Goal: Information Seeking & Learning: Learn about a topic

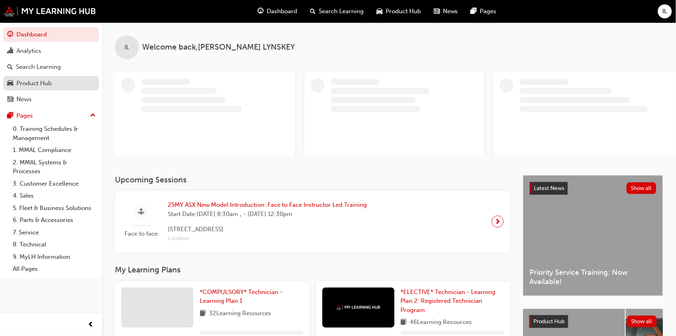
click at [27, 83] on div "Product Hub" at bounding box center [33, 83] width 35 height 9
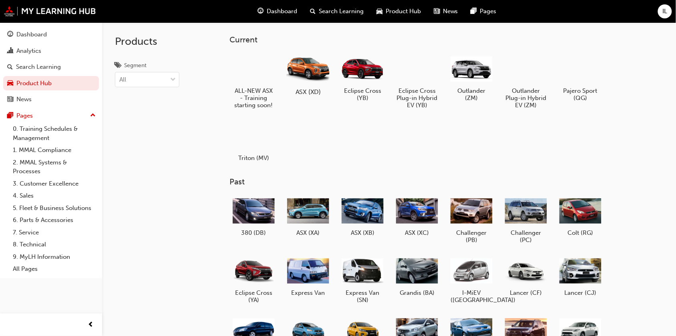
click at [301, 74] on div at bounding box center [308, 69] width 44 height 32
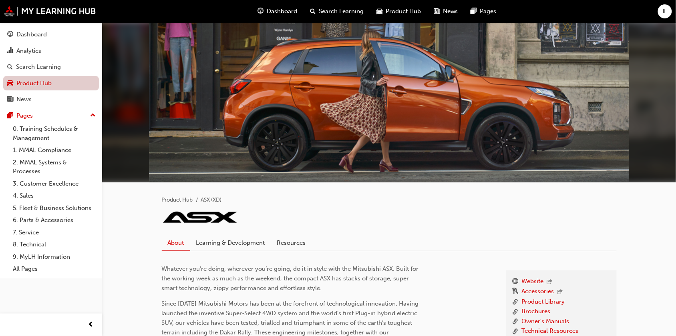
click at [32, 81] on link "Product Hub" at bounding box center [51, 83] width 96 height 15
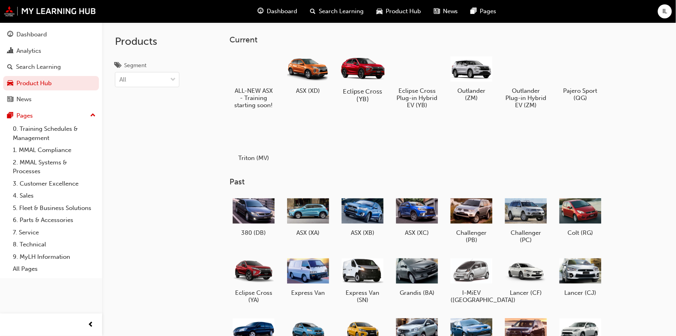
click at [361, 71] on div at bounding box center [362, 68] width 44 height 32
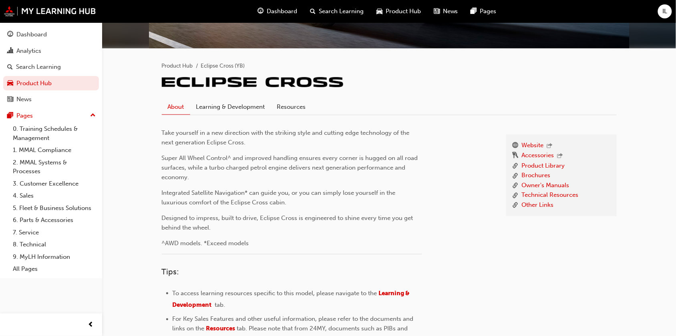
scroll to position [150, 0]
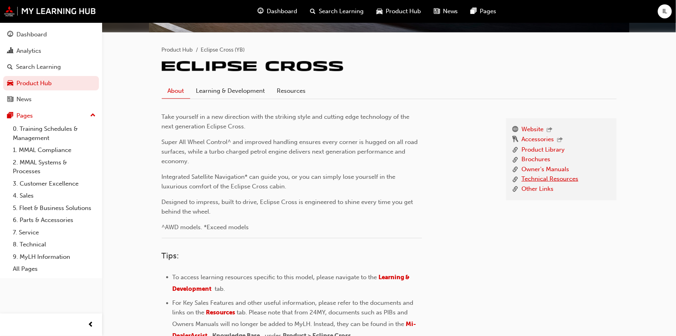
click at [493, 177] on link "Technical Resources" at bounding box center [550, 180] width 57 height 10
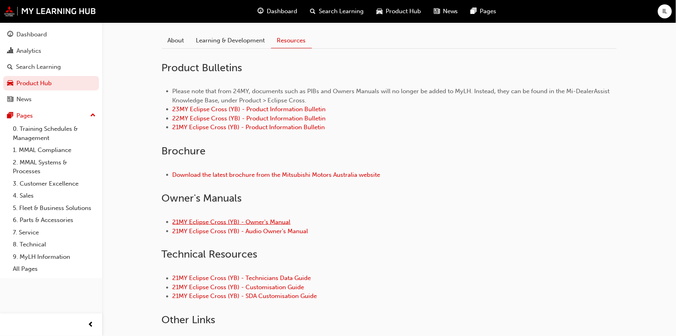
scroll to position [167, 0]
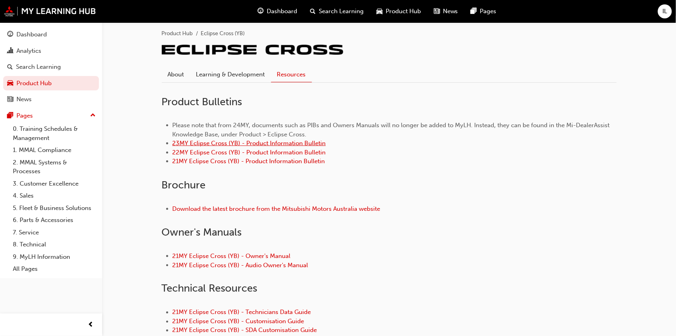
click at [229, 141] on link "23MY Eclipse Cross (YB) - Product Information Bulletin" at bounding box center [249, 143] width 153 height 7
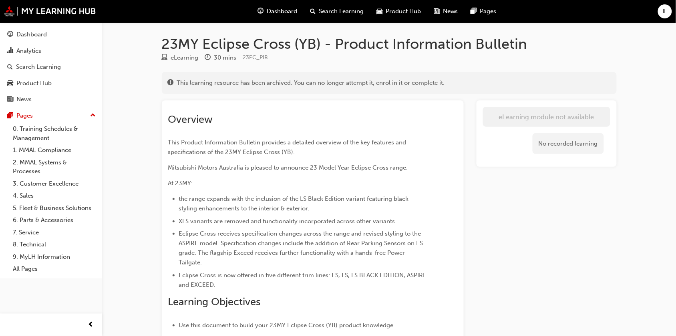
click at [400, 13] on span "Product Hub" at bounding box center [403, 11] width 35 height 9
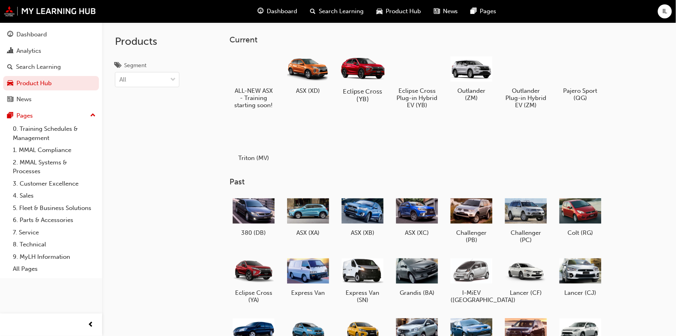
click at [356, 82] on div at bounding box center [362, 68] width 44 height 32
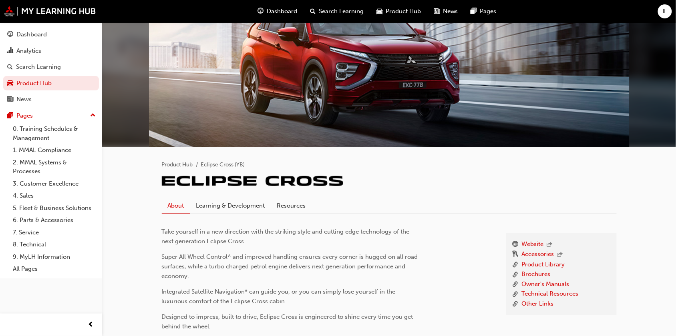
scroll to position [100, 0]
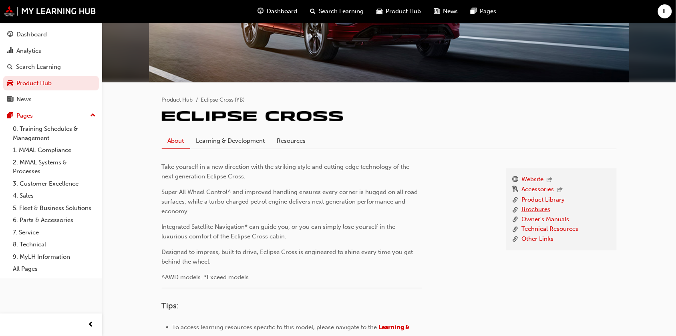
click at [530, 209] on link "Brochures" at bounding box center [536, 210] width 29 height 10
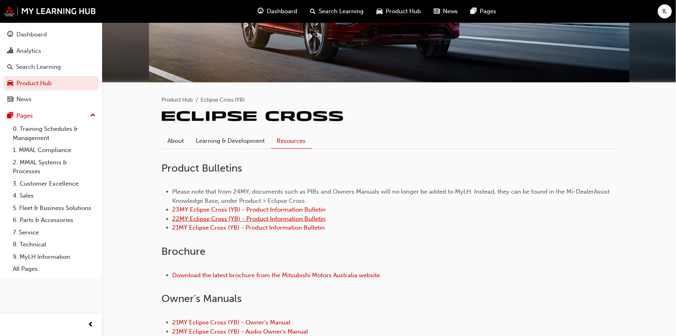
click at [253, 217] on link "22MY Eclipse Cross (YB) - Product Information Bulletin" at bounding box center [249, 218] width 153 height 7
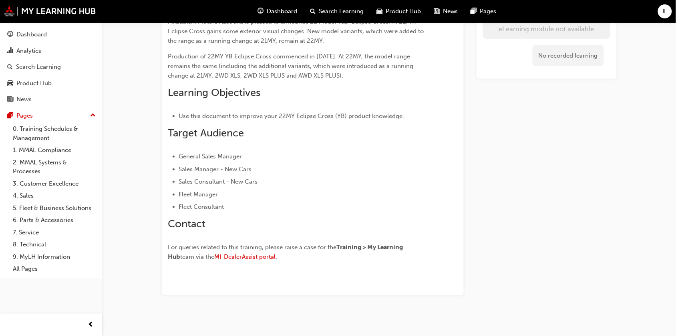
scroll to position [126, 0]
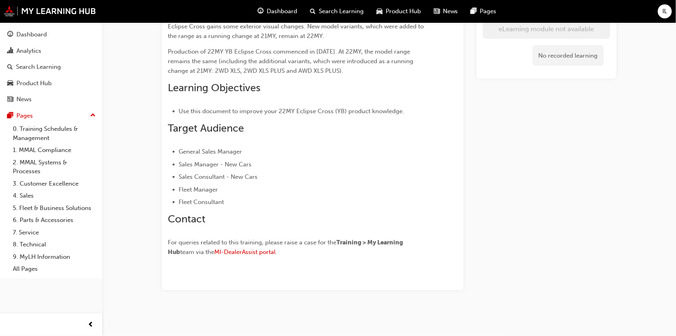
click at [394, 11] on span "Product Hub" at bounding box center [403, 11] width 35 height 9
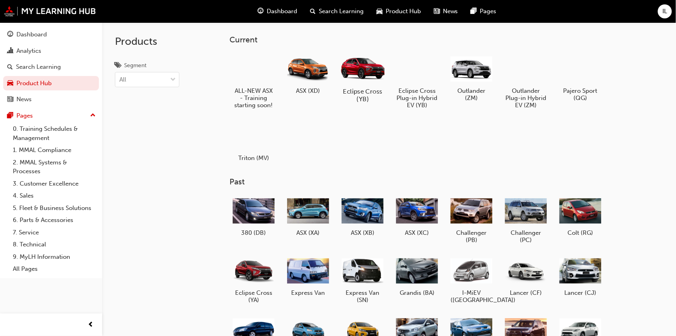
click at [372, 72] on div at bounding box center [362, 68] width 44 height 32
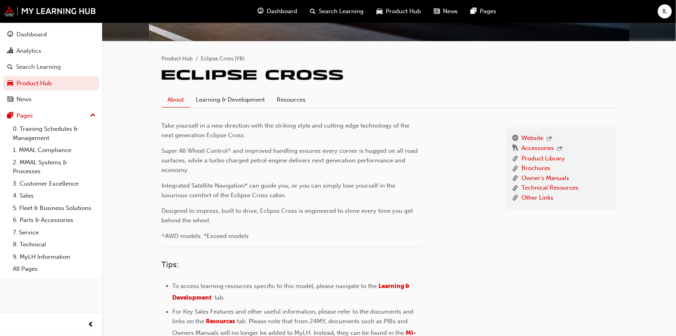
scroll to position [150, 0]
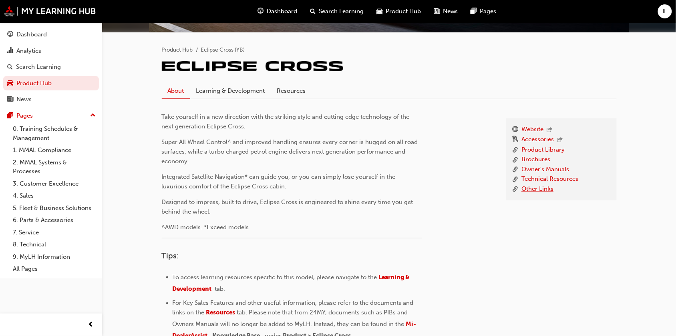
click at [525, 189] on link "Other Links" at bounding box center [538, 190] width 32 height 10
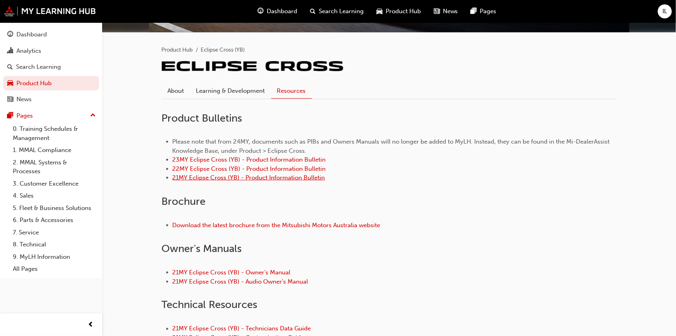
click at [219, 178] on link "21MY Eclipse Cross (YB) - Product Information Bulletin" at bounding box center [249, 177] width 153 height 7
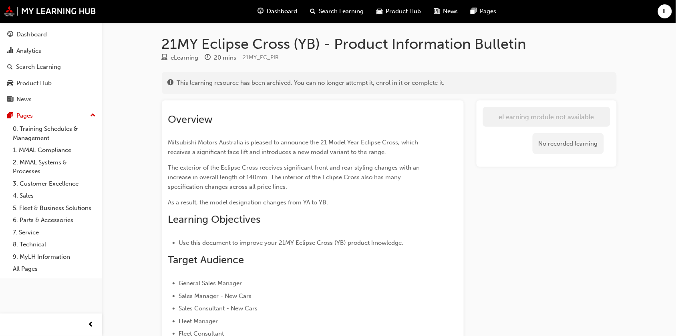
click at [406, 8] on span "Product Hub" at bounding box center [403, 11] width 35 height 9
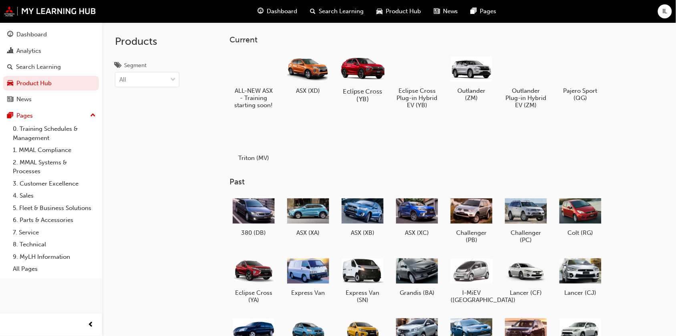
click at [369, 81] on div at bounding box center [362, 68] width 44 height 32
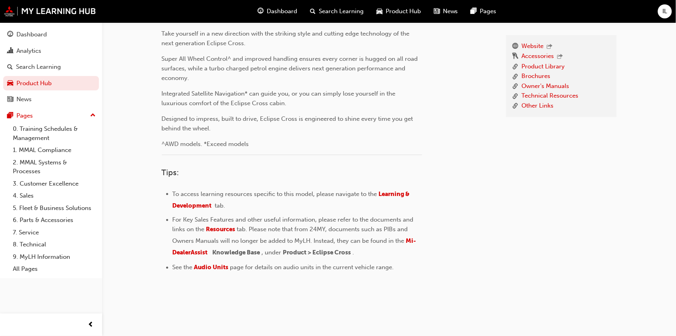
scroll to position [236, 0]
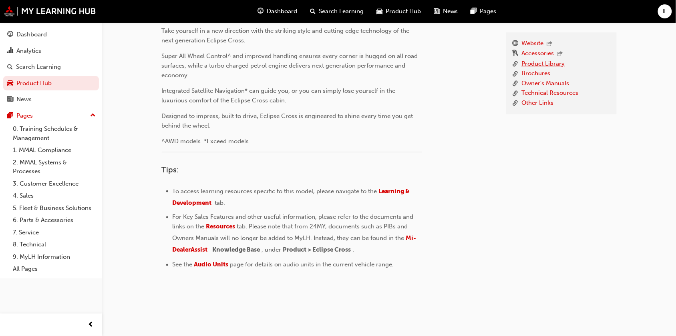
click at [533, 61] on link "Product Library" at bounding box center [543, 64] width 43 height 10
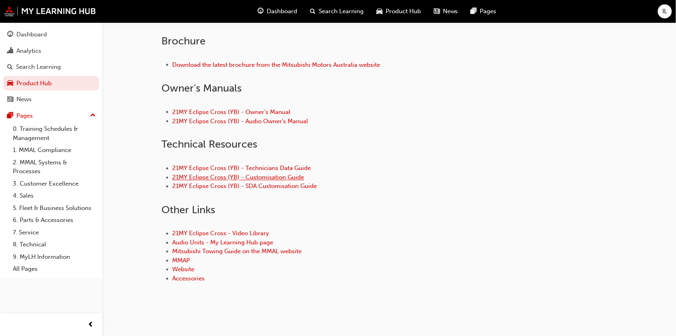
scroll to position [317, 0]
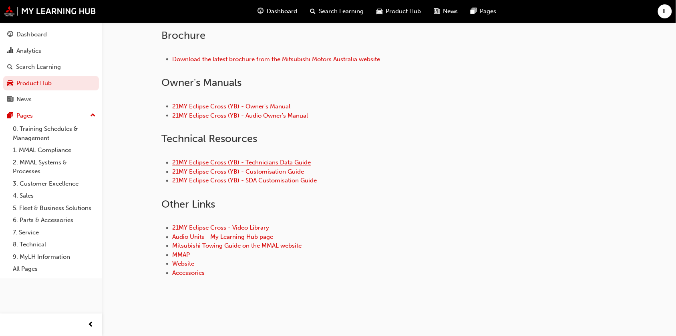
click at [247, 161] on link "21MY Eclipse Cross (YB) - Technicians Data Guide" at bounding box center [242, 162] width 139 height 7
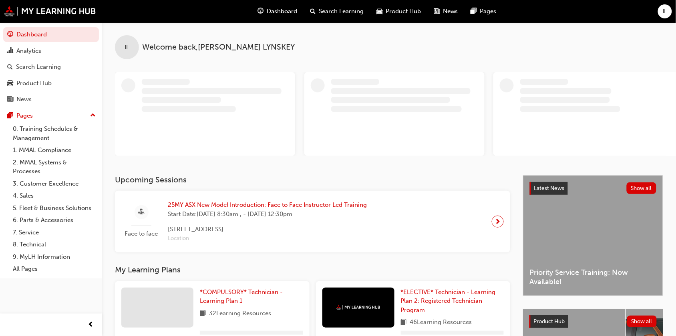
click at [402, 4] on div "Product Hub" at bounding box center [398, 11] width 57 height 16
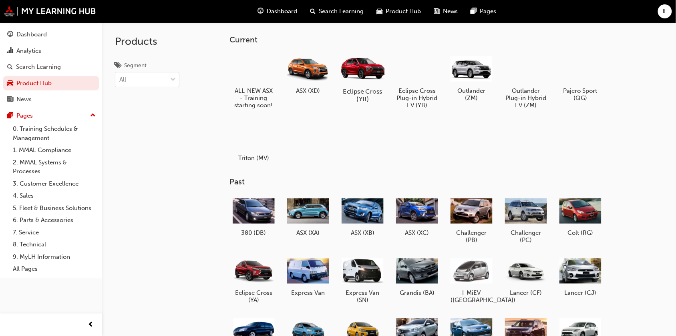
click at [356, 81] on div at bounding box center [362, 68] width 44 height 32
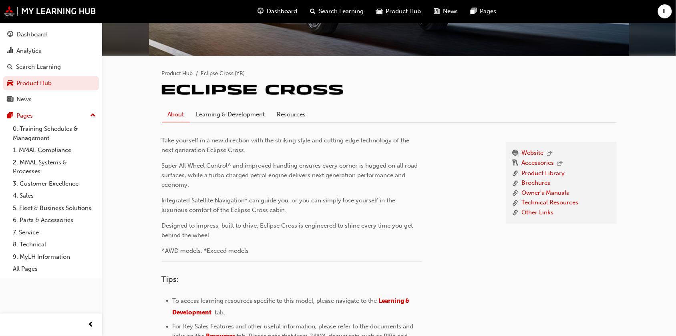
scroll to position [150, 0]
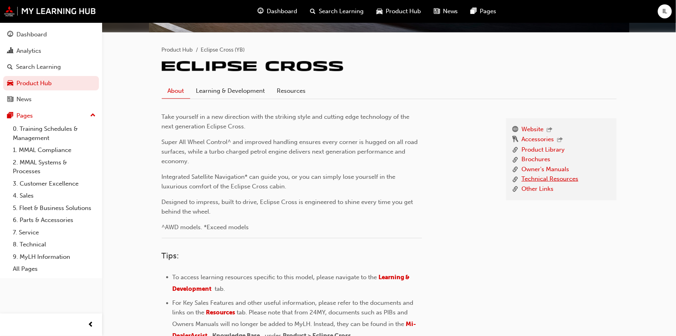
click at [500, 180] on link "Technical Resources" at bounding box center [550, 180] width 57 height 10
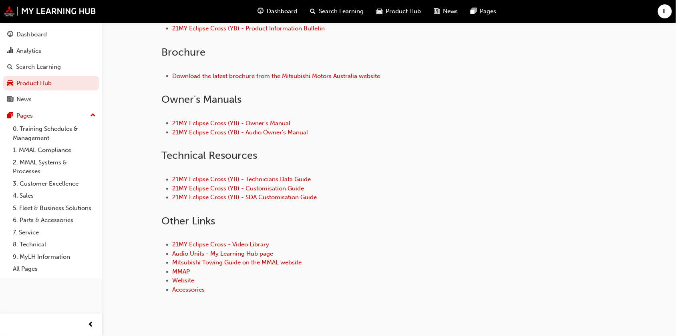
scroll to position [300, 0]
click at [255, 187] on link "21MY Eclipse Cross (YB) - Customisation Guide" at bounding box center [239, 188] width 132 height 7
